Goal: Find specific fact: Find specific page/section

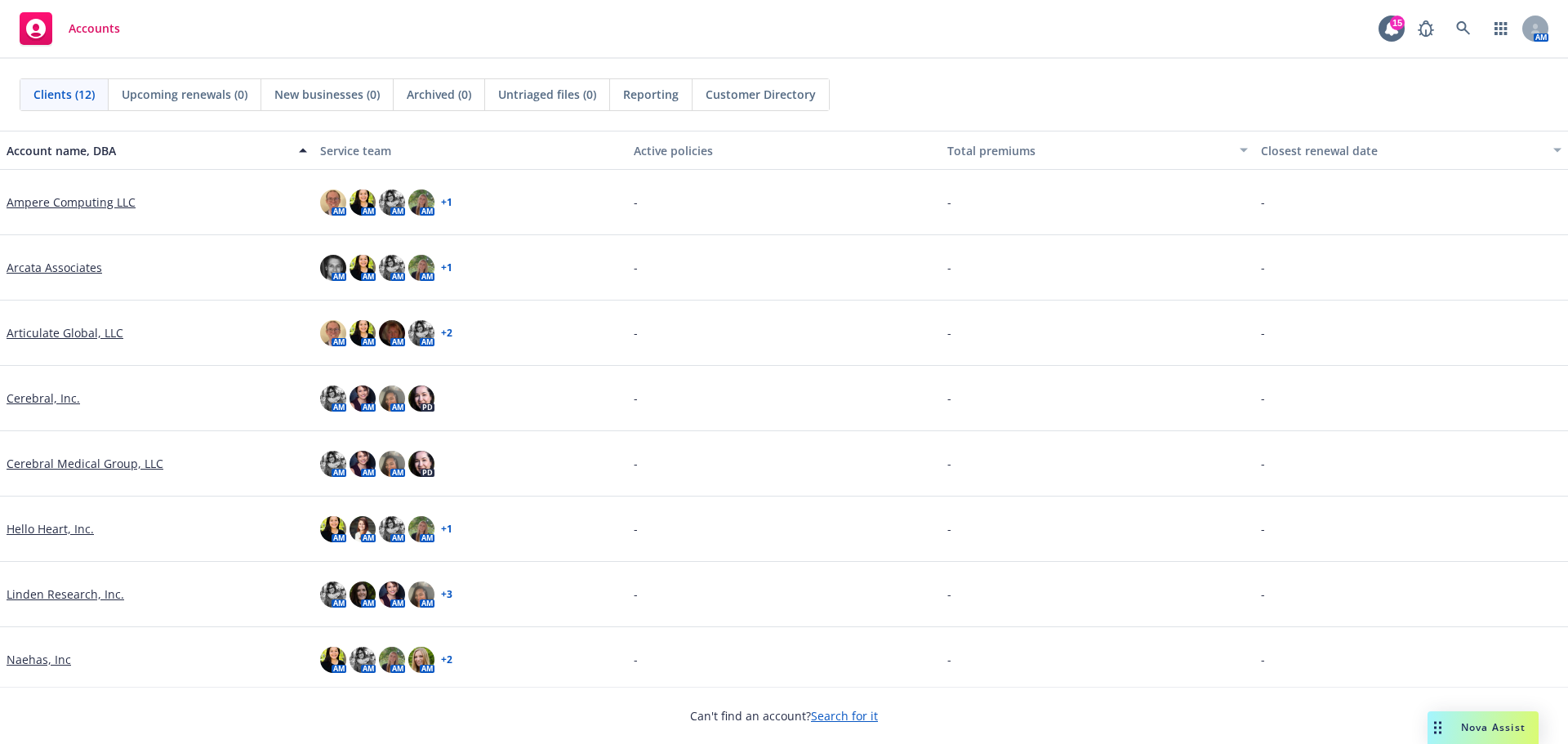
click at [50, 590] on link "Linden Research, Inc." at bounding box center [65, 594] width 118 height 17
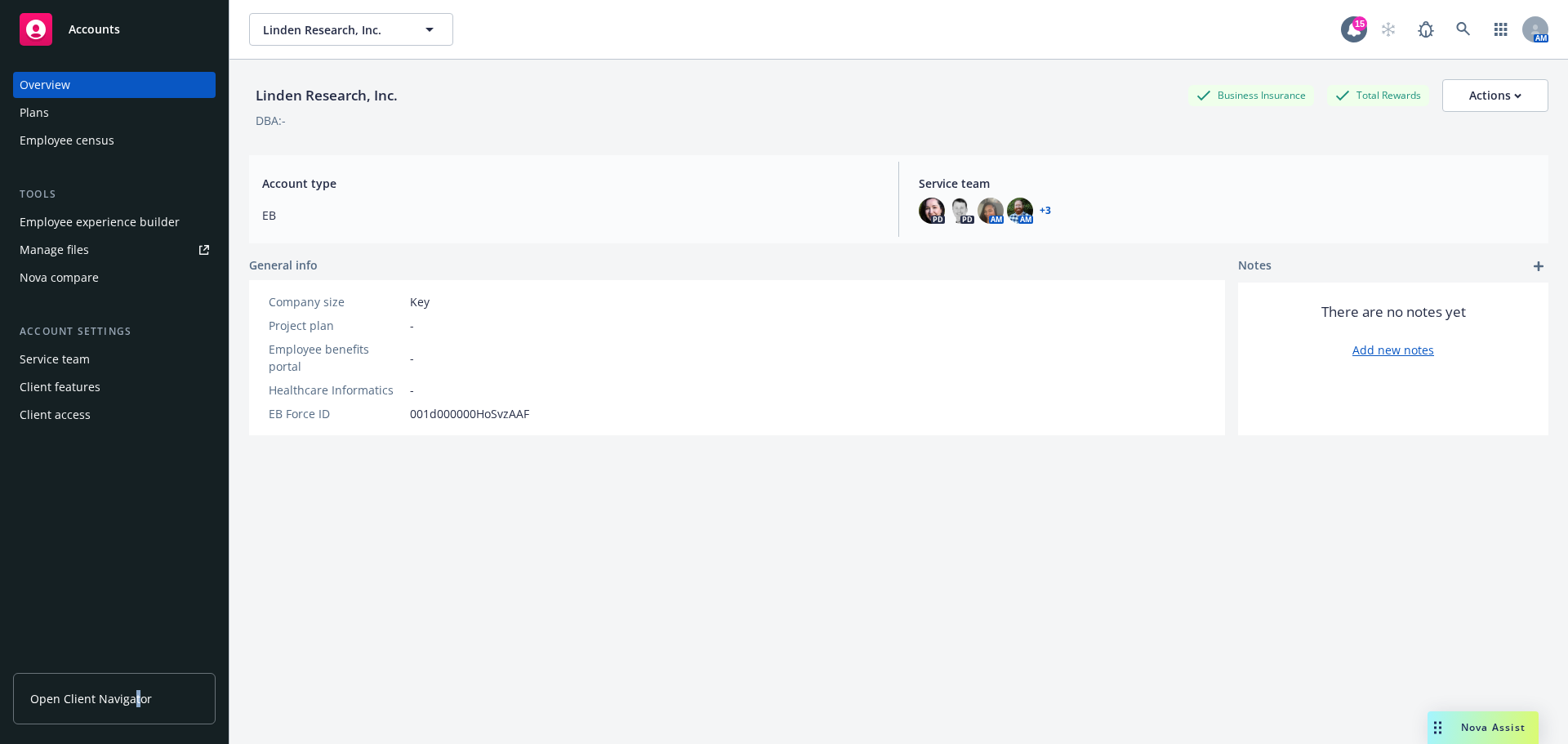
click at [133, 695] on span "Open Client Navigator" at bounding box center [91, 698] width 122 height 17
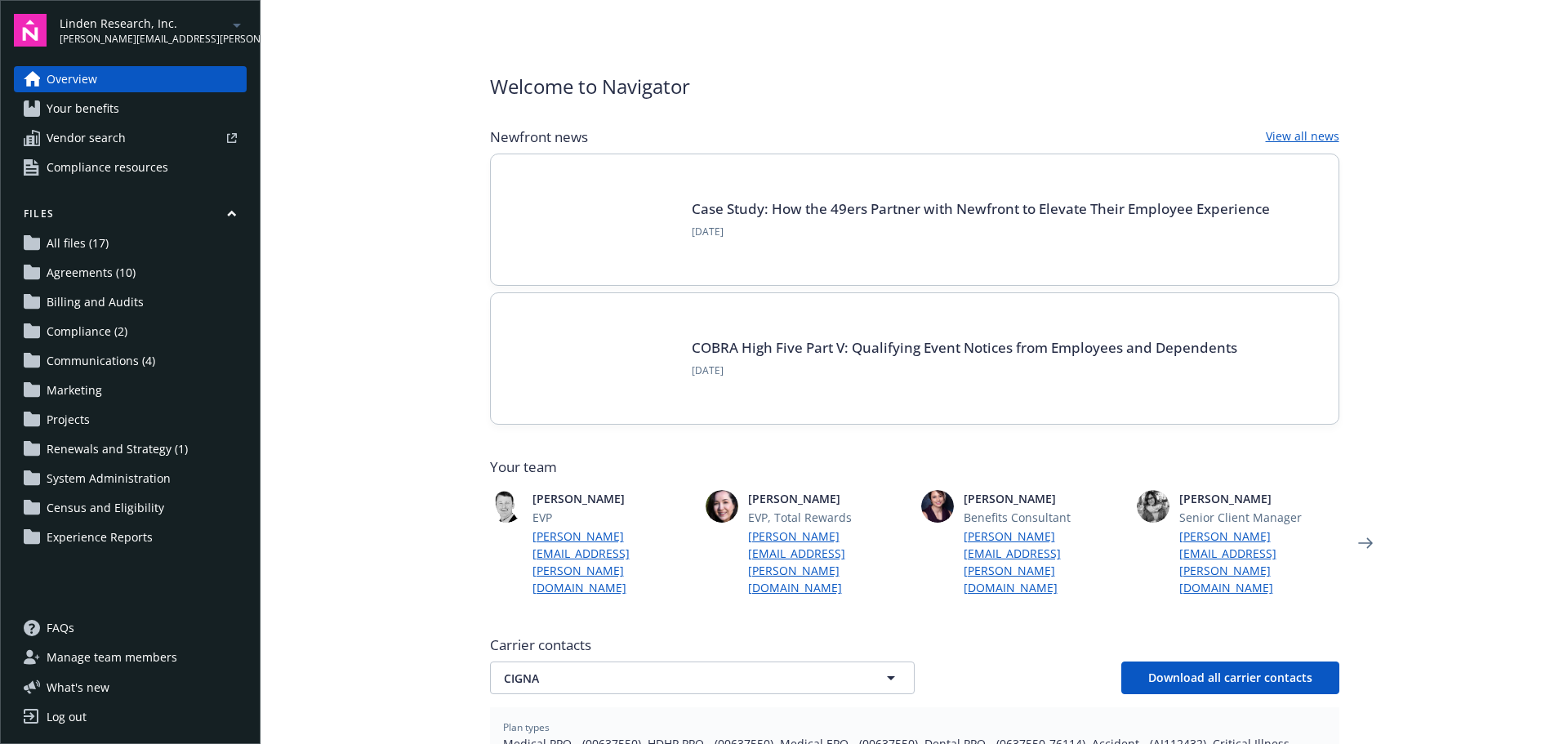
scroll to position [245, 0]
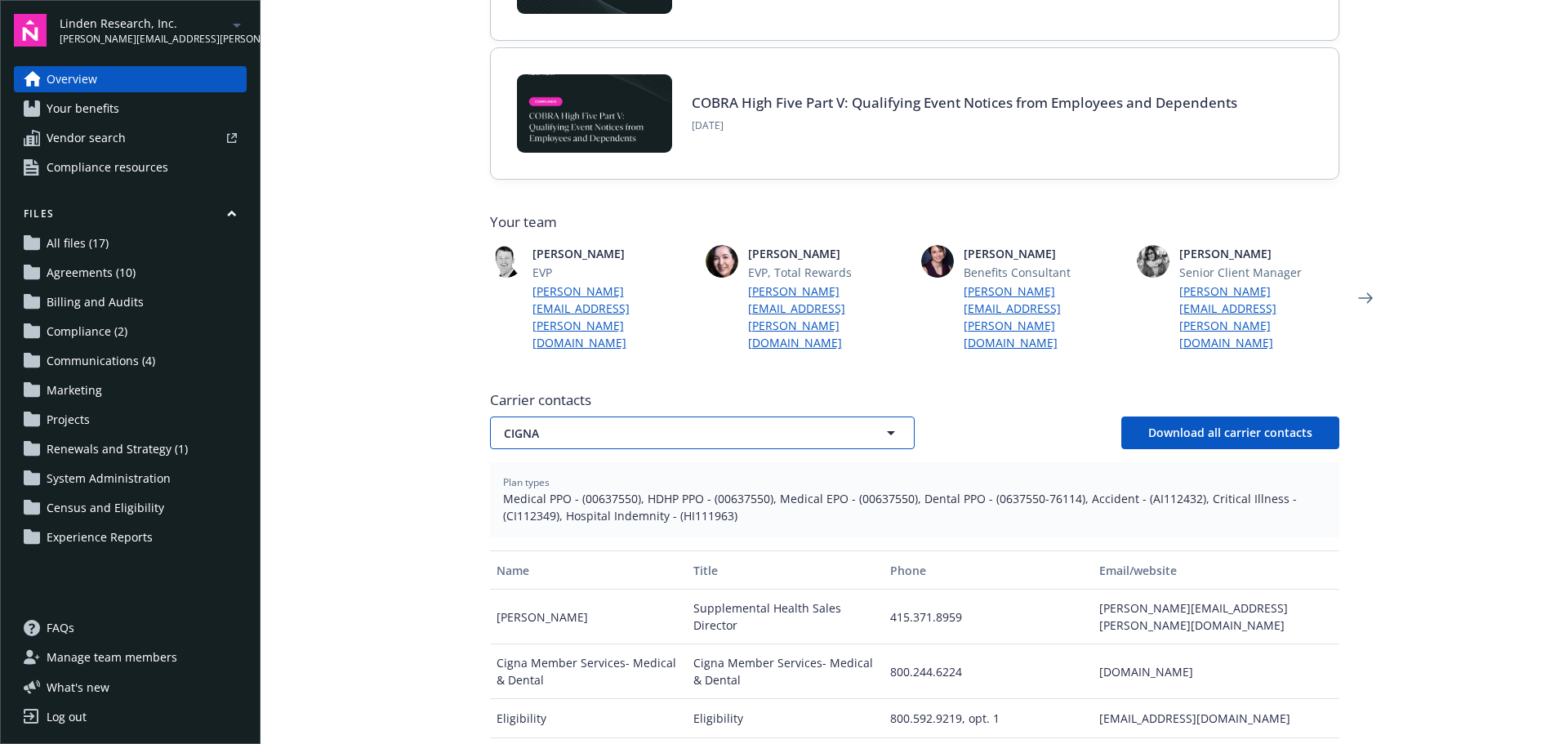
click at [570, 425] on span "CIGNA" at bounding box center [673, 433] width 340 height 17
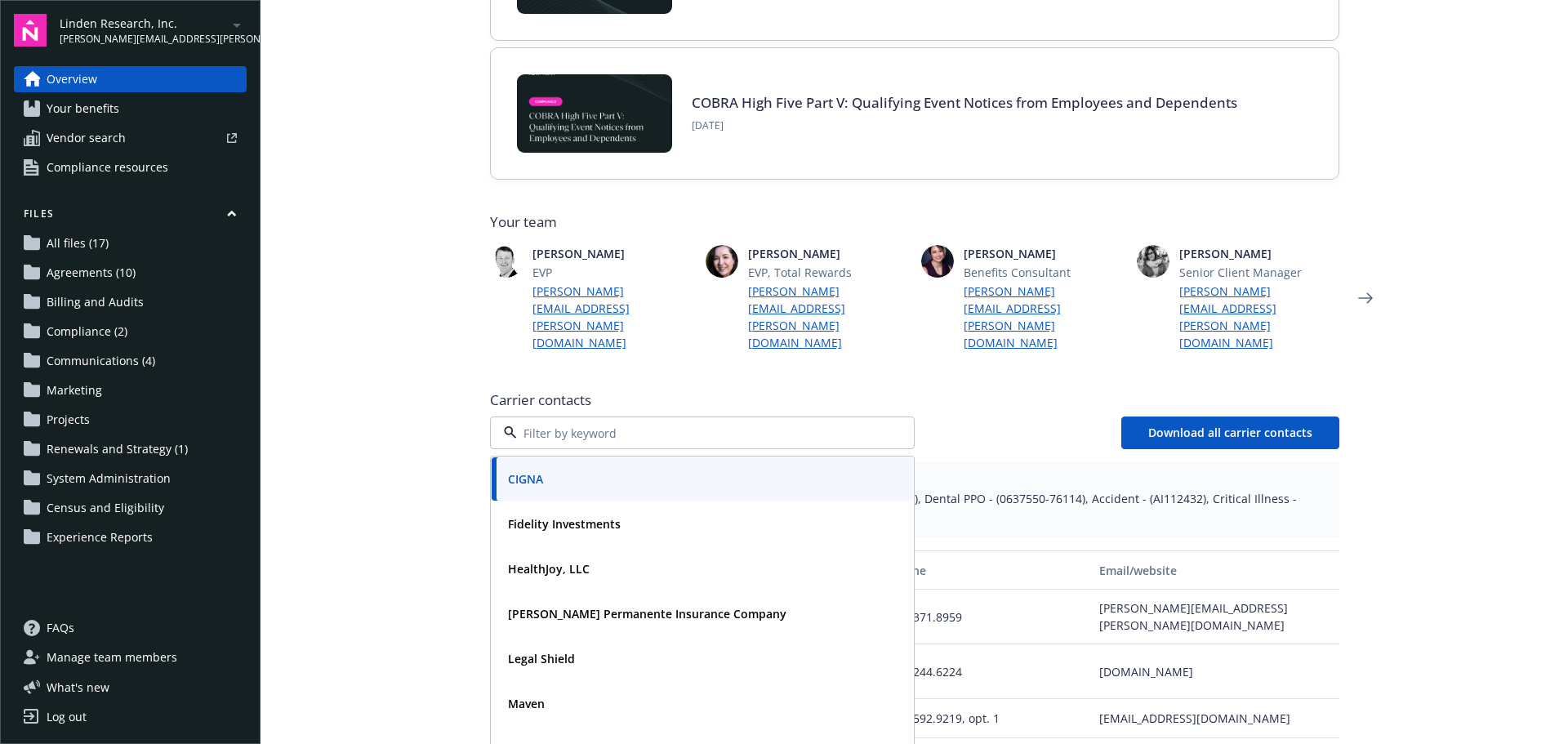
click at [367, 423] on main "Welcome to Navigator Newfront news View all news Case Study: How the 49ers Part…" at bounding box center [914, 372] width 1308 height 744
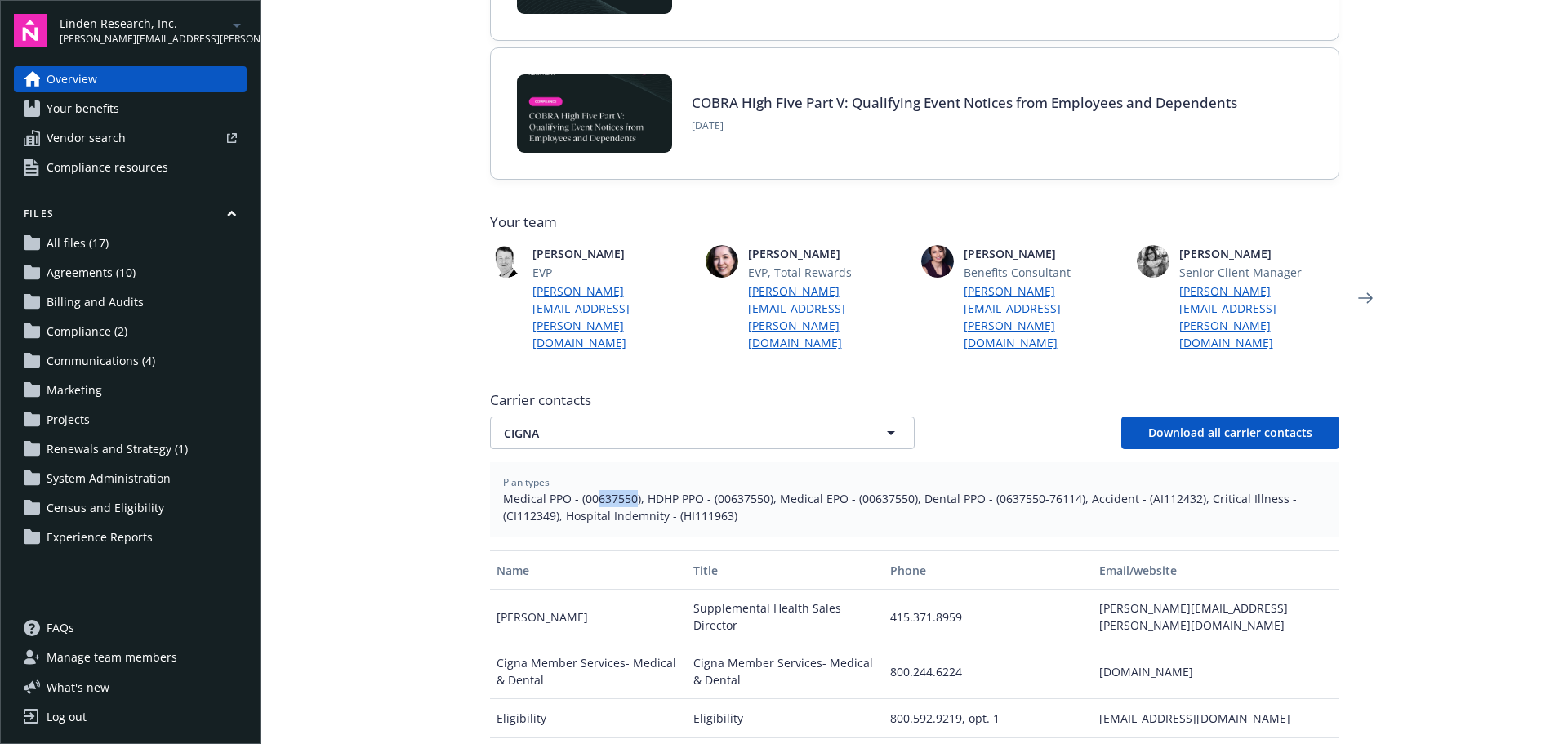
drag, startPoint x: 592, startPoint y: 465, endPoint x: 630, endPoint y: 465, distance: 38.0
click at [630, 490] on span "Medical PPO - (00637550), HDHP PPO - (00637550), Medical EPO - (00637550), Dent…" at bounding box center [914, 507] width 823 height 35
copy span "637550"
